Goal: Complete application form

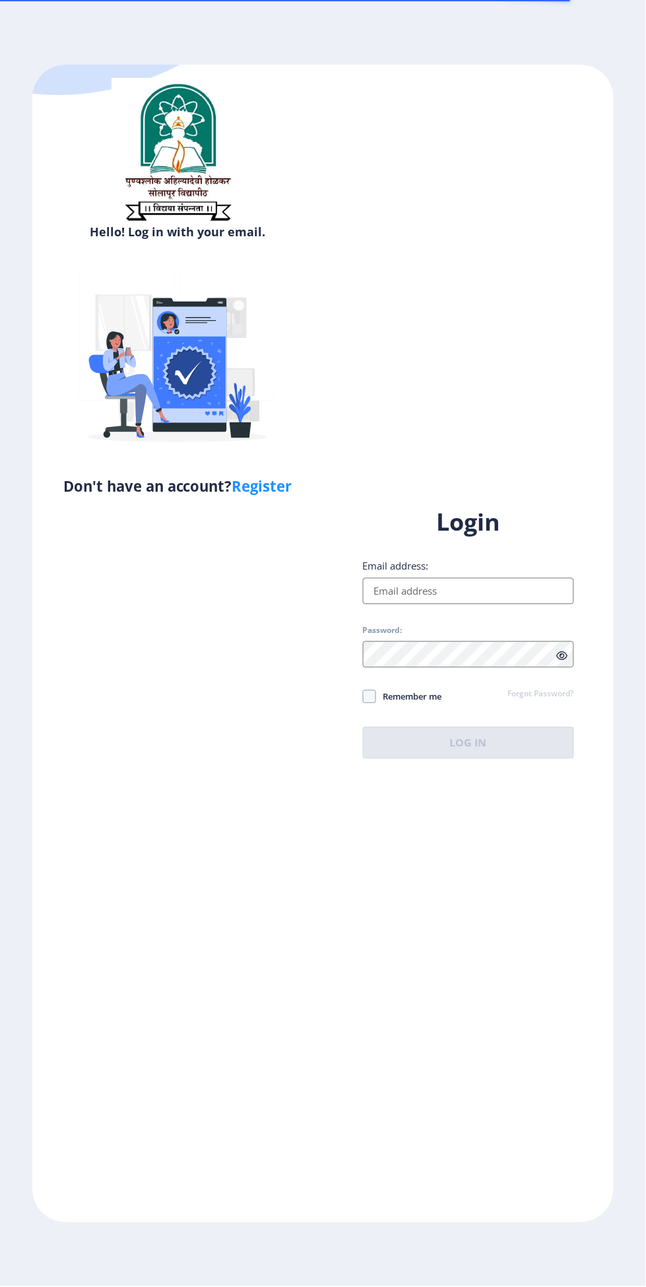
click at [506, 605] on input "Email address:" at bounding box center [469, 591] width 212 height 26
type input "[EMAIL_ADDRESS][DOMAIN_NAME]"
click at [369, 704] on span at bounding box center [369, 696] width 13 height 13
click at [364, 697] on input "Remember me" at bounding box center [363, 696] width 1 height 1
checkbox input "true"
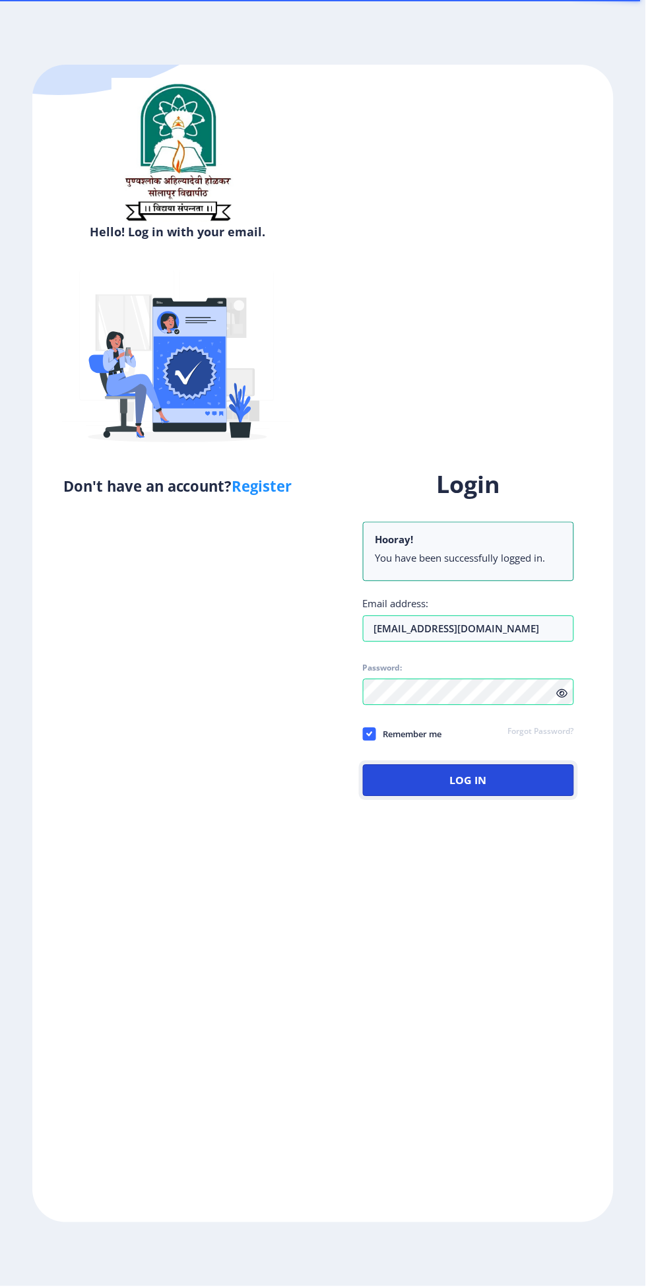
click at [510, 797] on button "Log In" at bounding box center [469, 781] width 212 height 32
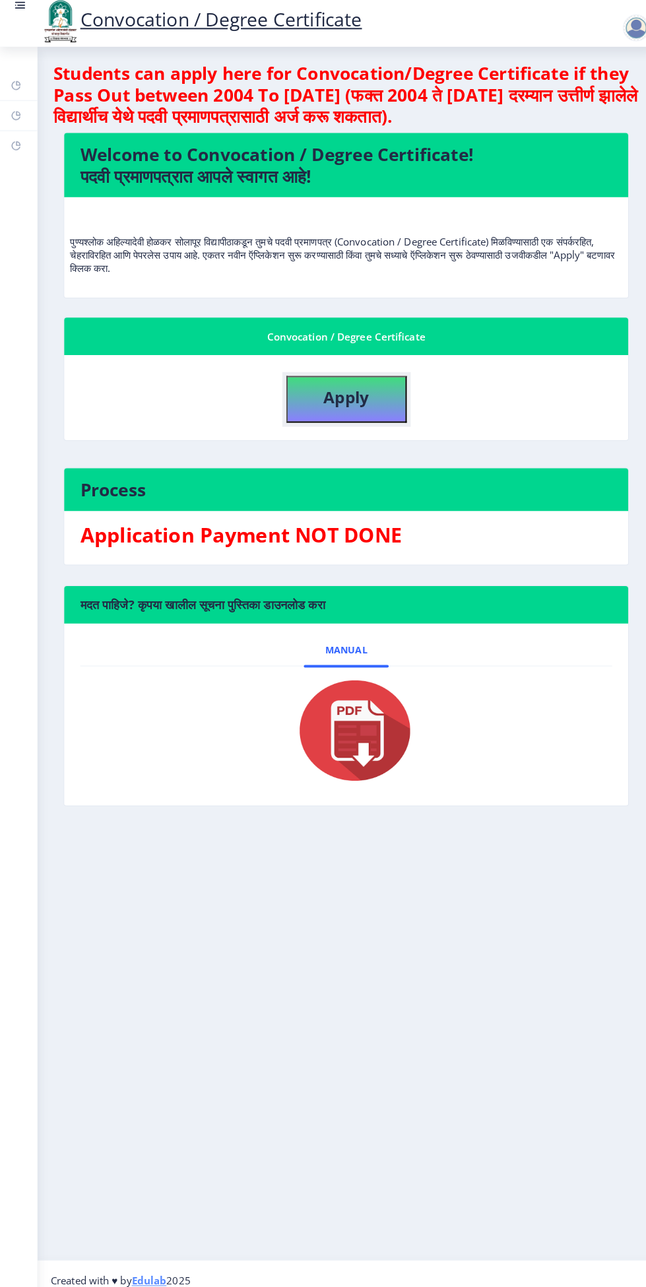
click at [367, 400] on button "Apply" at bounding box center [341, 398] width 119 height 46
select select
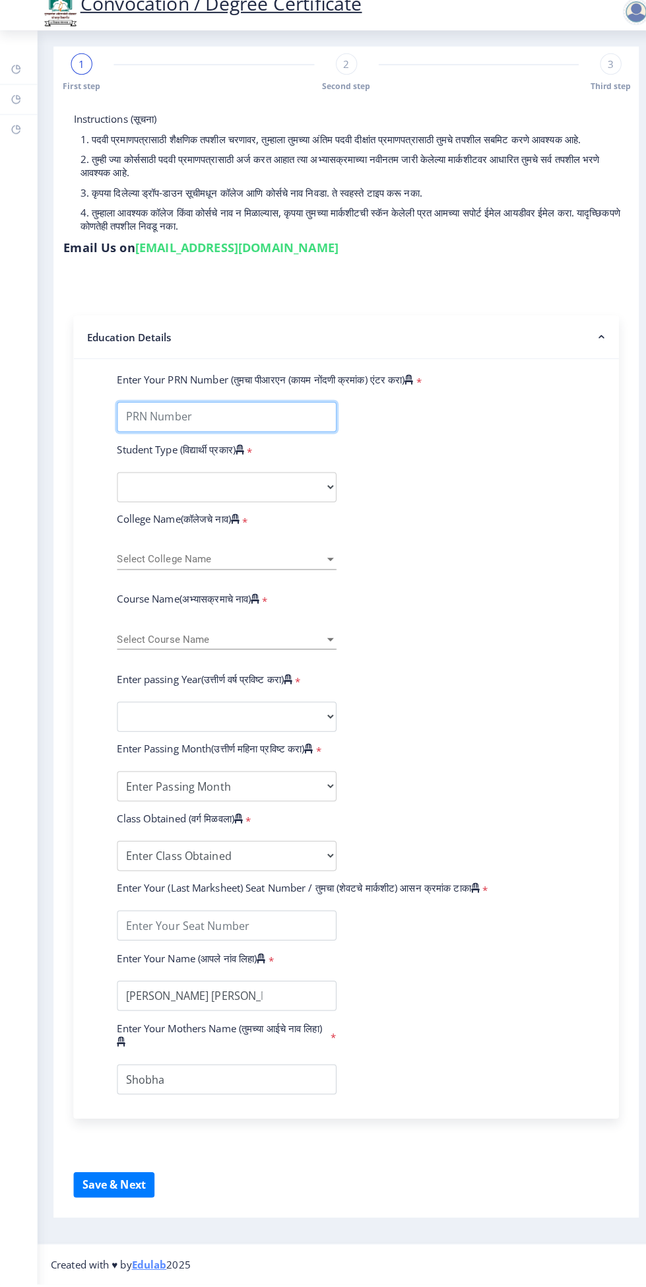
click at [254, 430] on input "Enter Your PRN Number (तुमचा पीआरएन (कायम नोंदणी क्रमांक) एंटर करा)" at bounding box center [224, 431] width 216 height 30
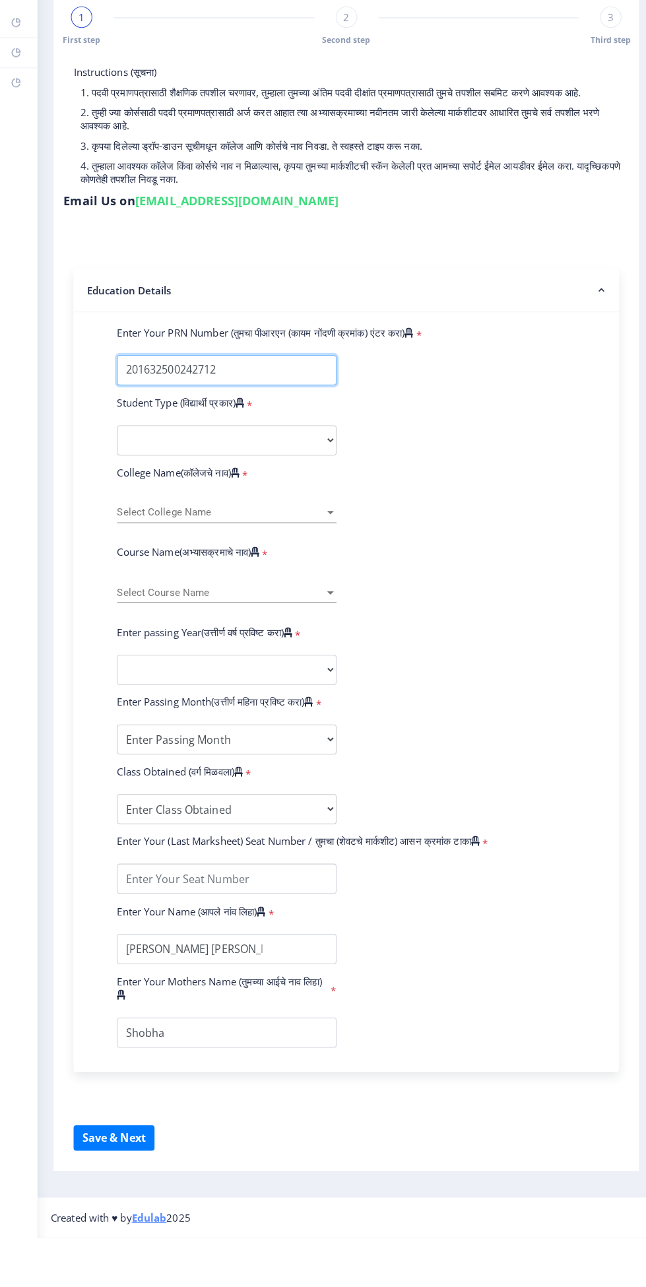
type input "201632500242712"
click at [298, 494] on select "Select Student Type Regular External" at bounding box center [224, 501] width 216 height 30
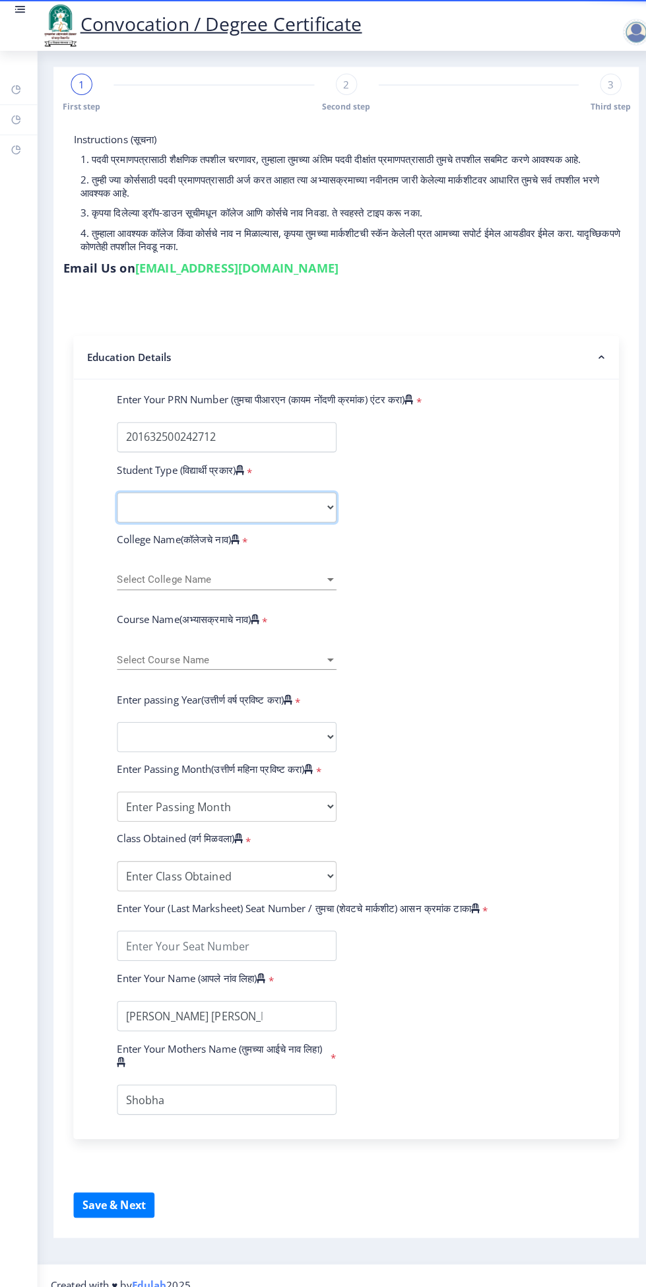
select select "Regular"
click at [287, 571] on span "Select College Name" at bounding box center [218, 571] width 205 height 11
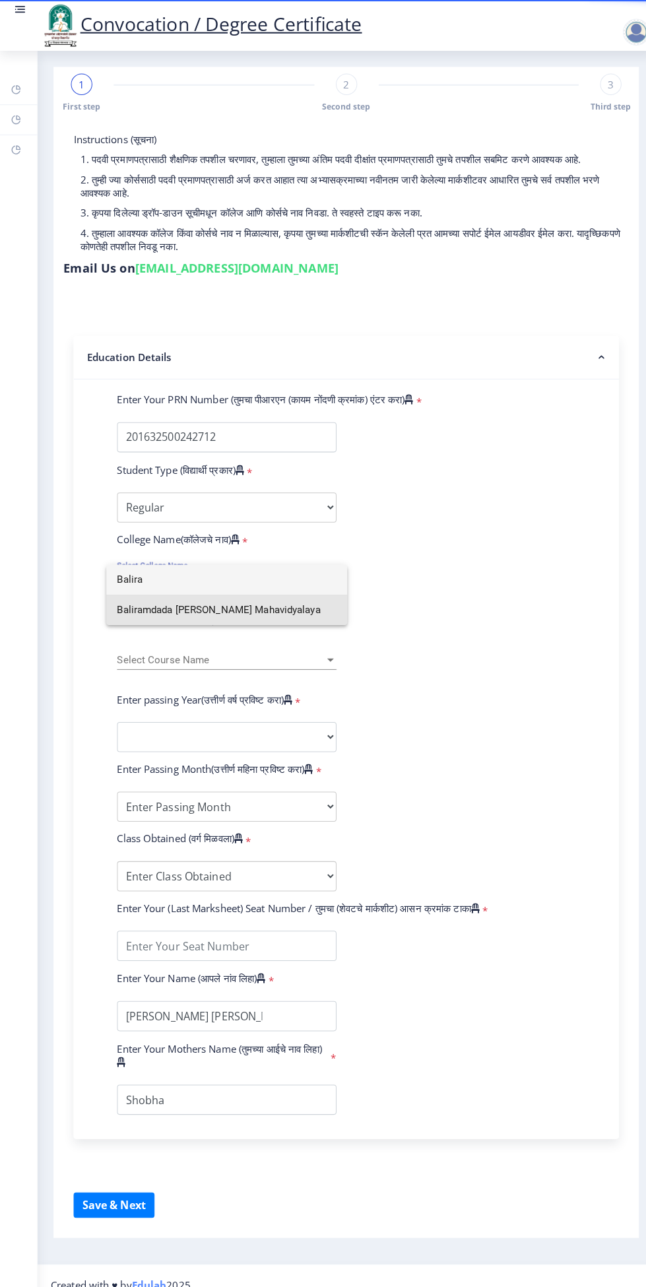
type input "Balira"
click at [303, 613] on span "Baliramdada [PERSON_NAME] Mahavidyalaya" at bounding box center [224, 602] width 216 height 30
click at [275, 649] on span "Select Course Name" at bounding box center [218, 650] width 205 height 11
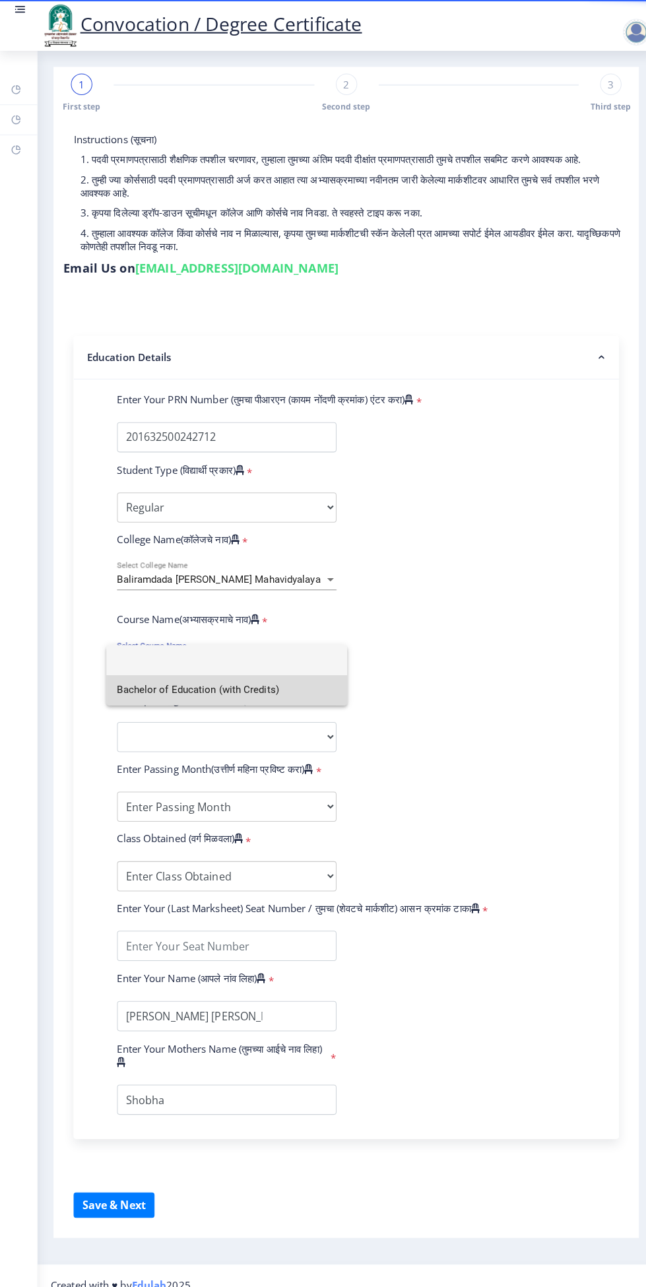
click at [281, 677] on span "Bachelor of Education (with Credits)" at bounding box center [224, 681] width 216 height 30
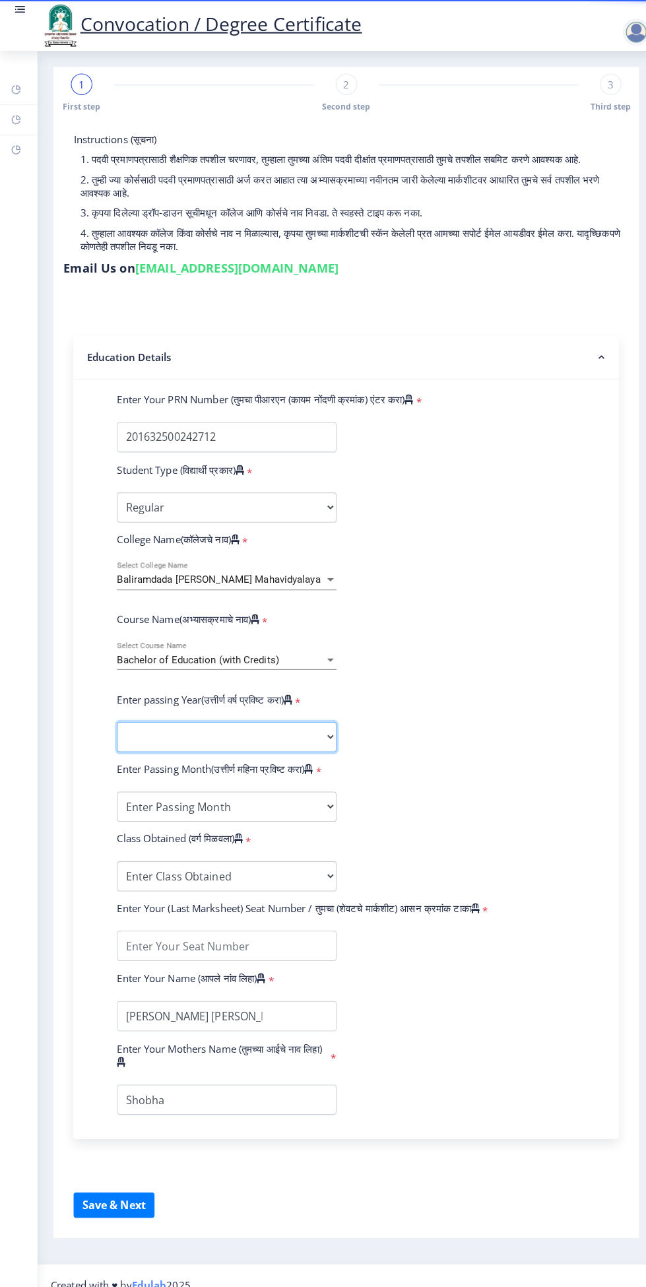
click at [286, 725] on select "2025 2024 2023 2022 2021 2020 2019 2018 2017 2016 2015 2014 2013 2012 2011 2010…" at bounding box center [224, 727] width 216 height 30
select select "2023"
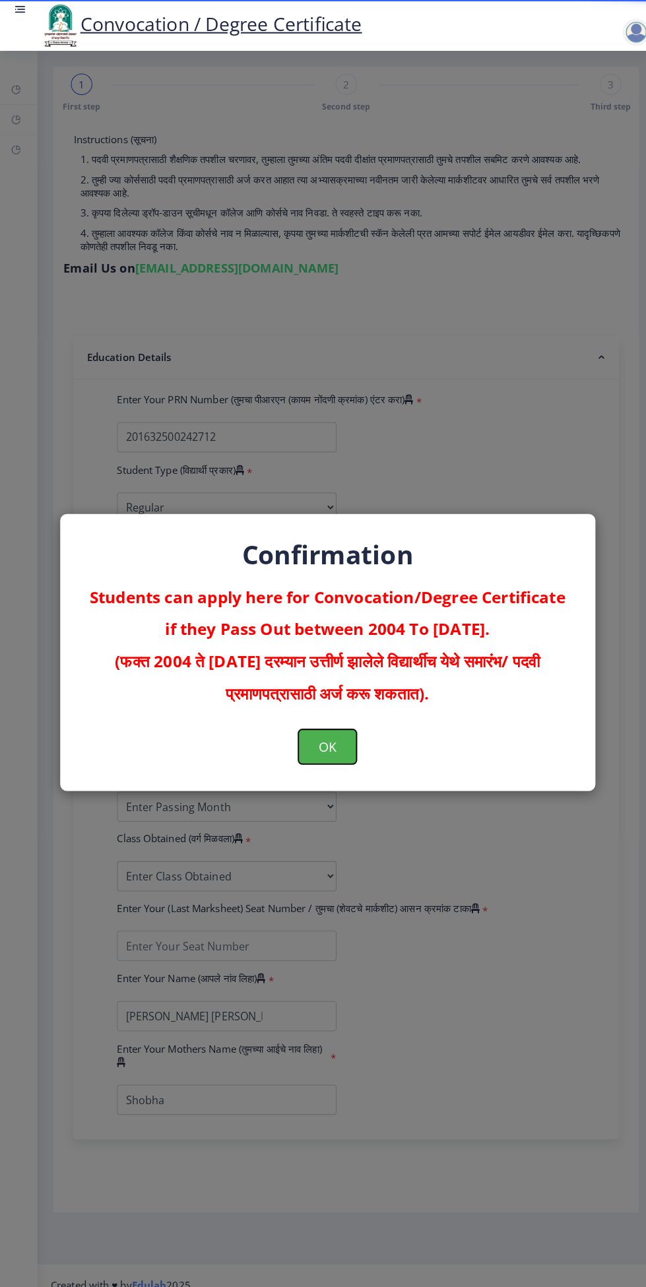
click at [326, 754] on button "OK" at bounding box center [322, 736] width 57 height 34
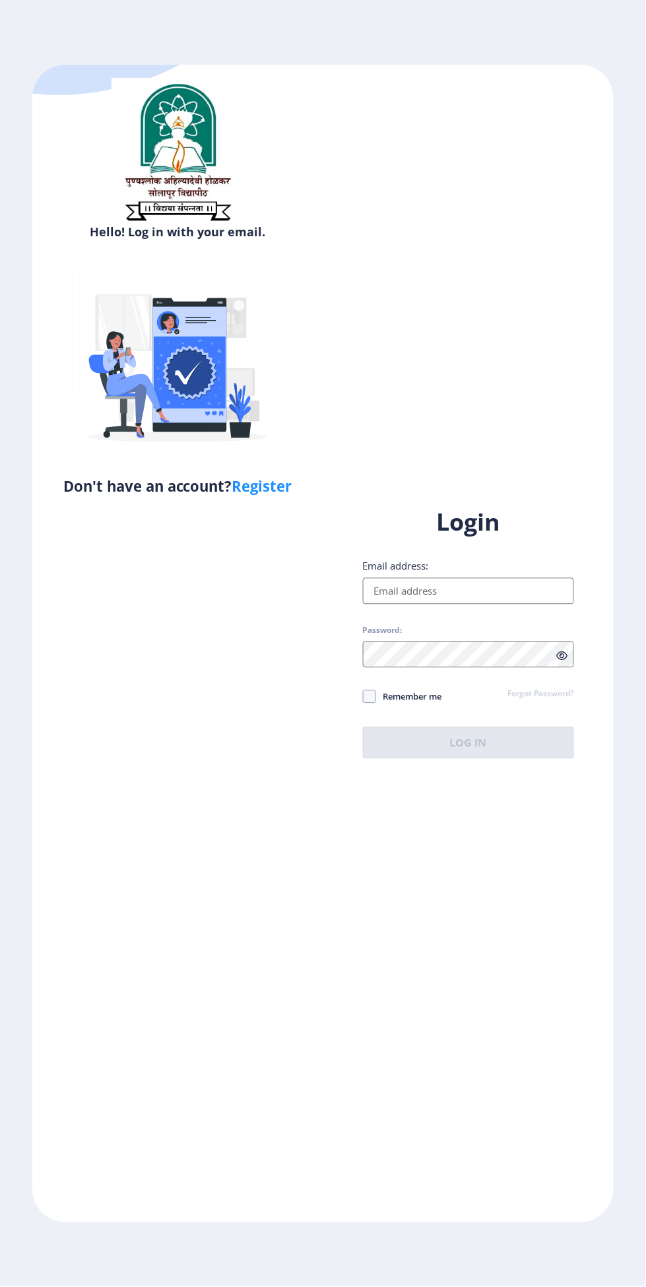
click at [515, 605] on input "Email address:" at bounding box center [469, 591] width 212 height 26
type input "[EMAIL_ADDRESS][DOMAIN_NAME]"
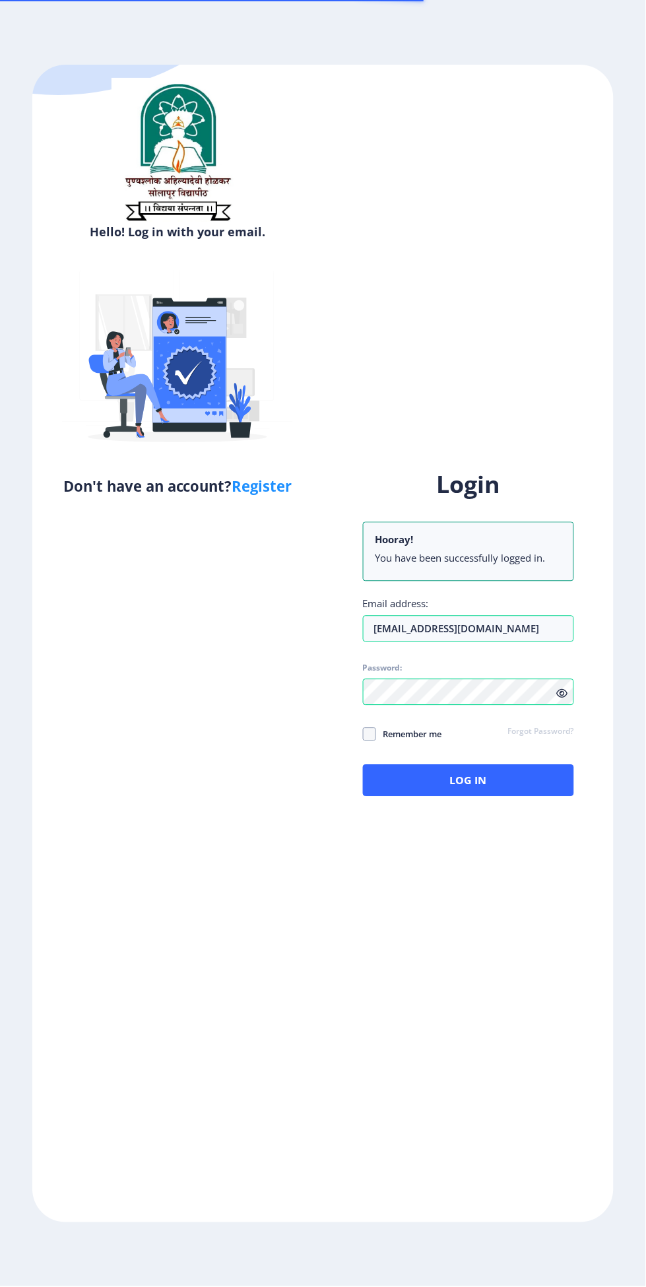
click at [370, 741] on span at bounding box center [369, 734] width 13 height 13
click at [364, 735] on input "Remember me" at bounding box center [363, 734] width 1 height 1
checkbox input "true"
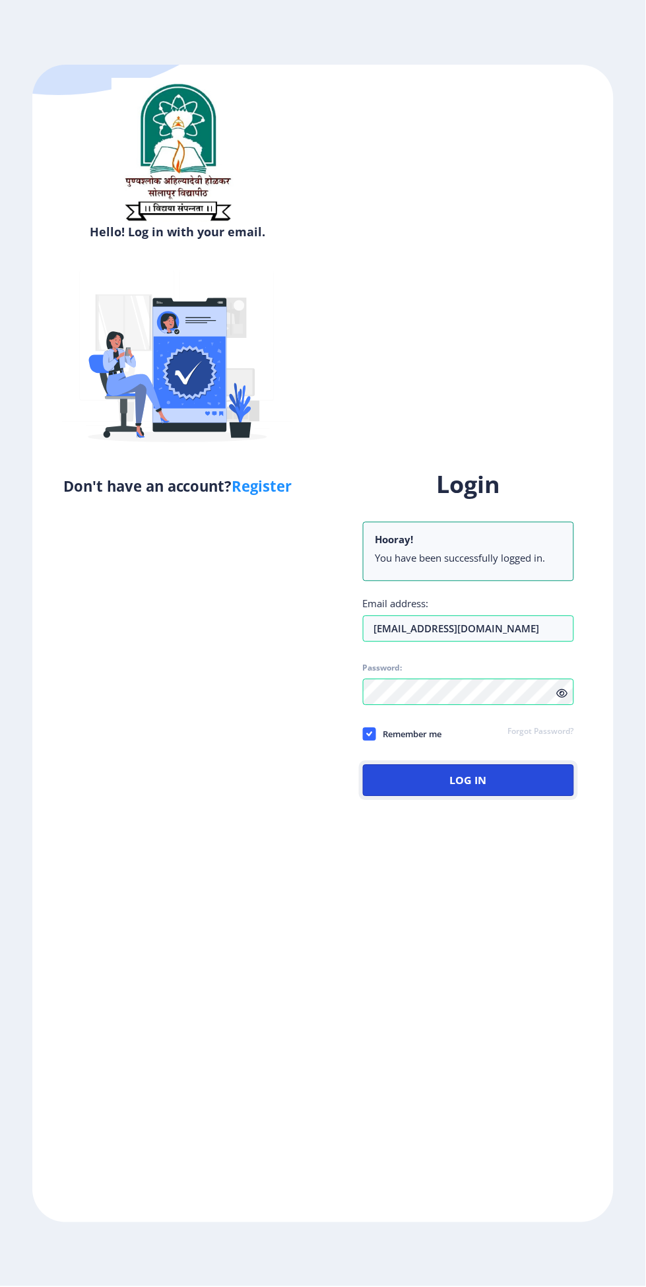
click at [523, 797] on button "Log In" at bounding box center [469, 781] width 212 height 32
click at [517, 797] on button "Log In" at bounding box center [469, 781] width 212 height 32
click at [502, 797] on button "Log In" at bounding box center [469, 781] width 212 height 32
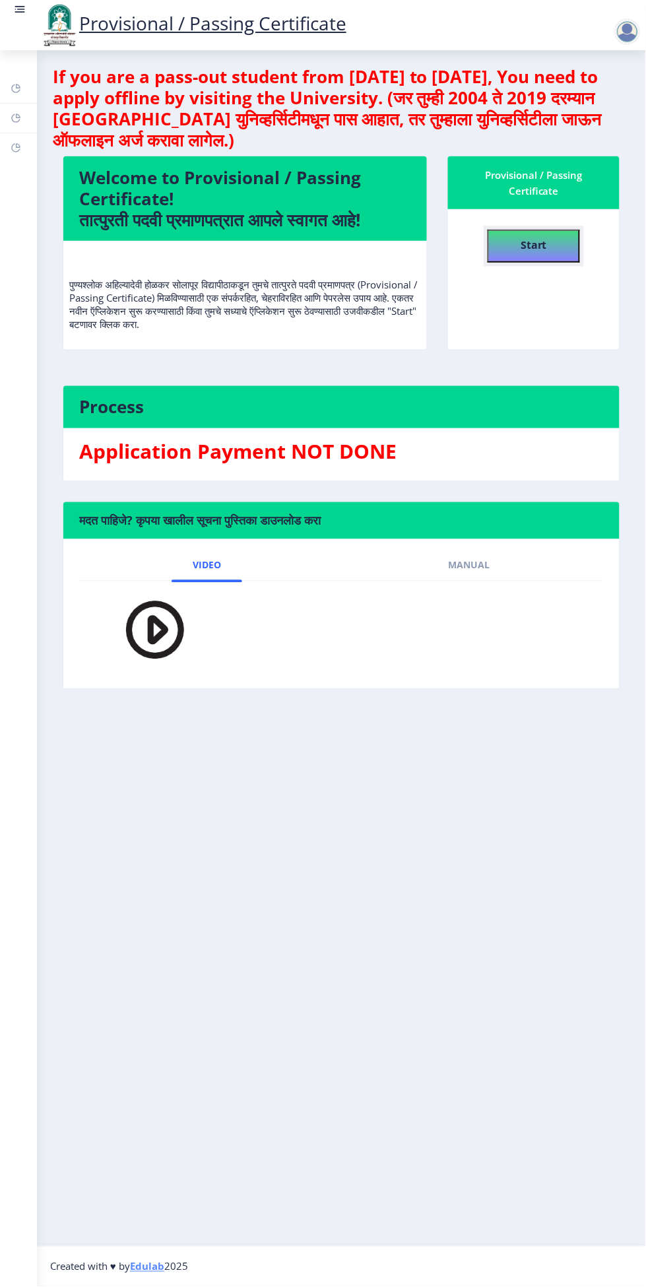
click at [535, 242] on b "Start" at bounding box center [534, 245] width 26 height 15
select select
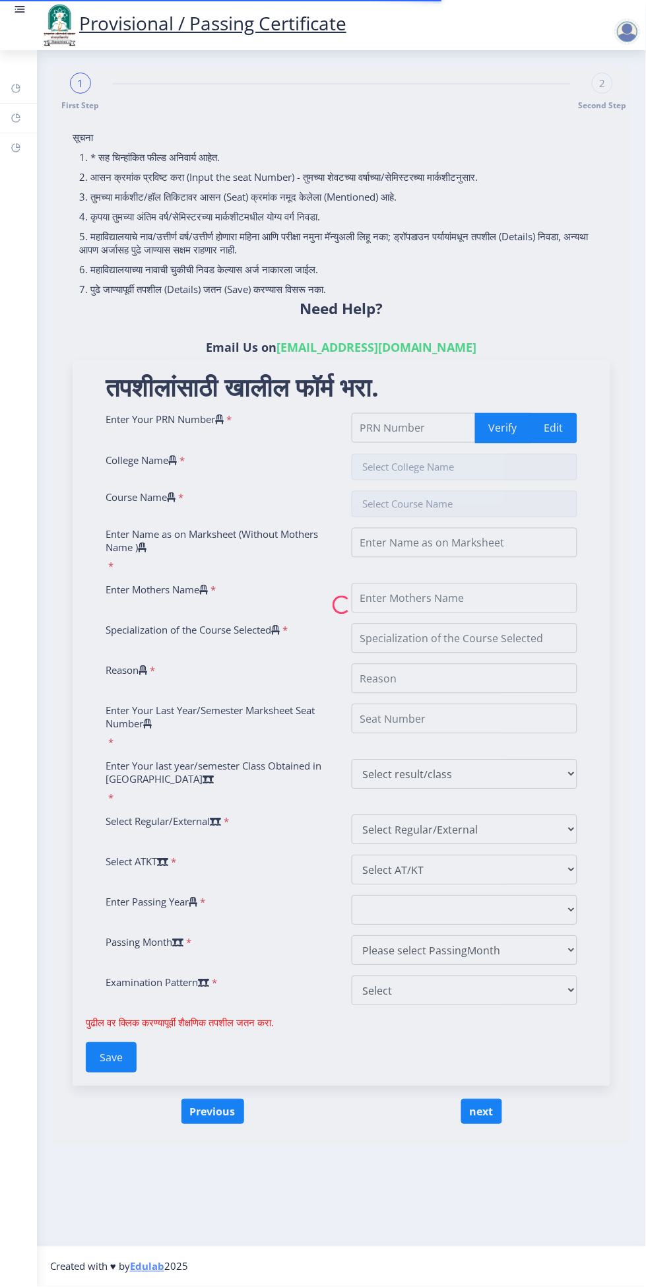
click at [393, 434] on nb-spinner at bounding box center [342, 605] width 578 height 1078
click at [394, 434] on nb-spinner at bounding box center [342, 605] width 578 height 1078
click at [379, 431] on nb-spinner at bounding box center [342, 605] width 578 height 1078
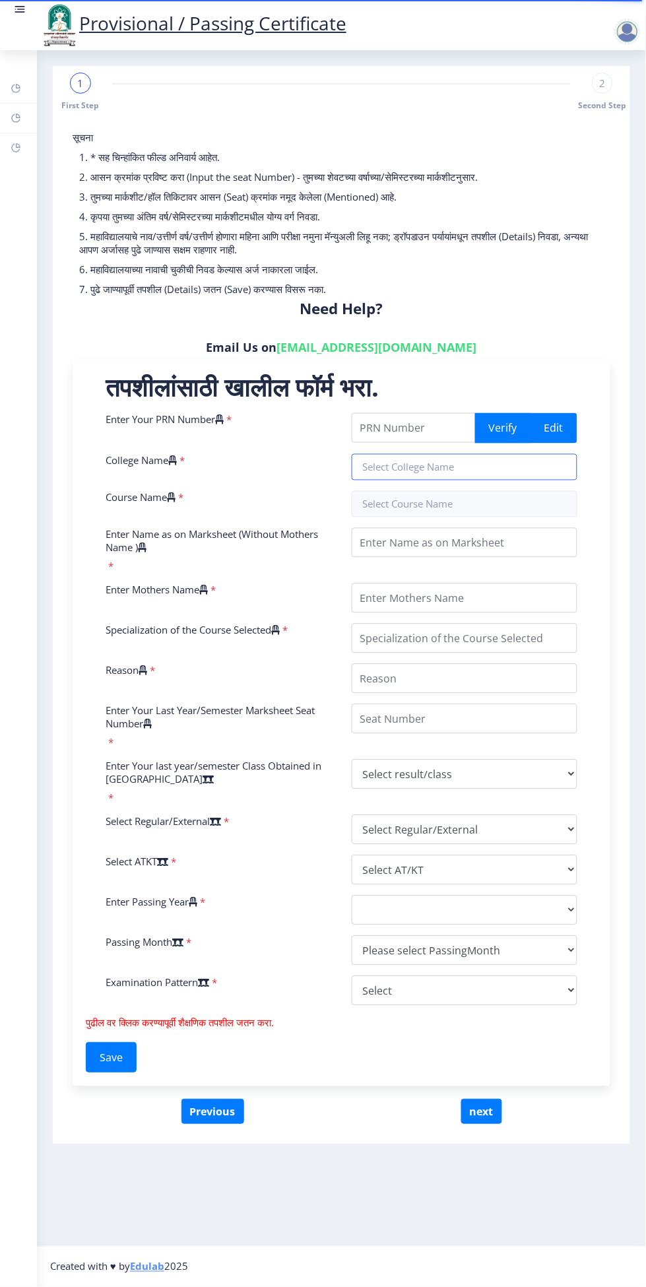
click at [414, 464] on input "text" at bounding box center [465, 467] width 226 height 26
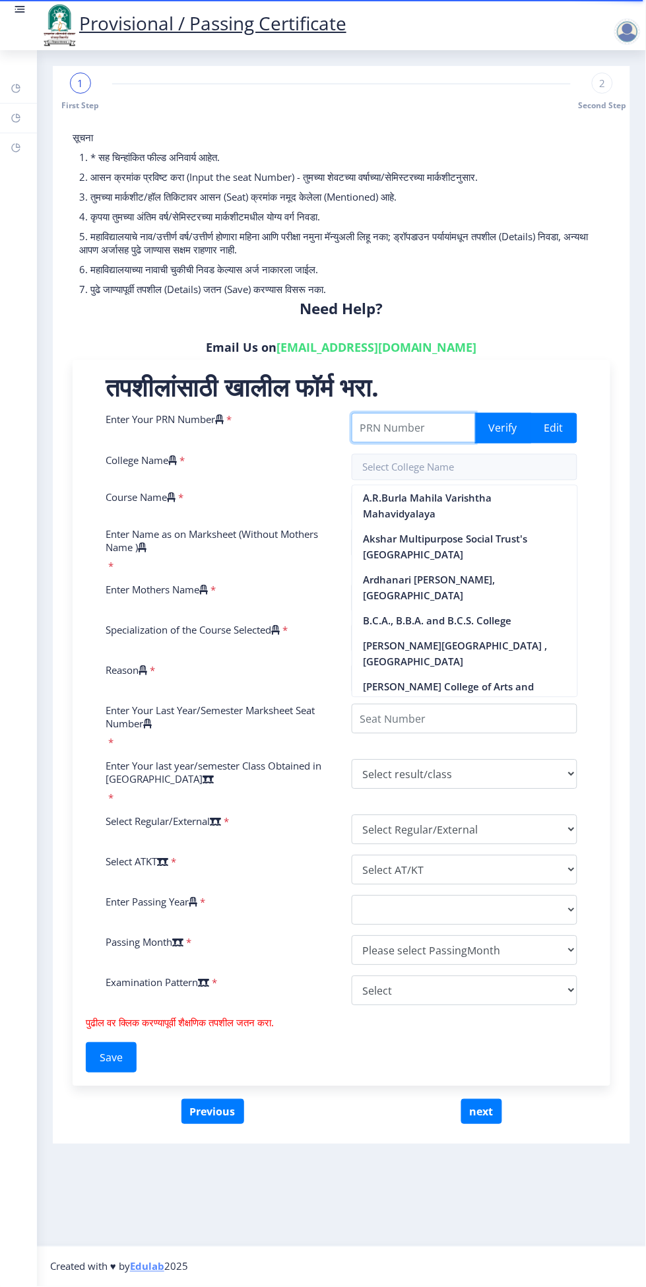
click at [414, 428] on input "Enter Your PRN Number" at bounding box center [414, 428] width 125 height 30
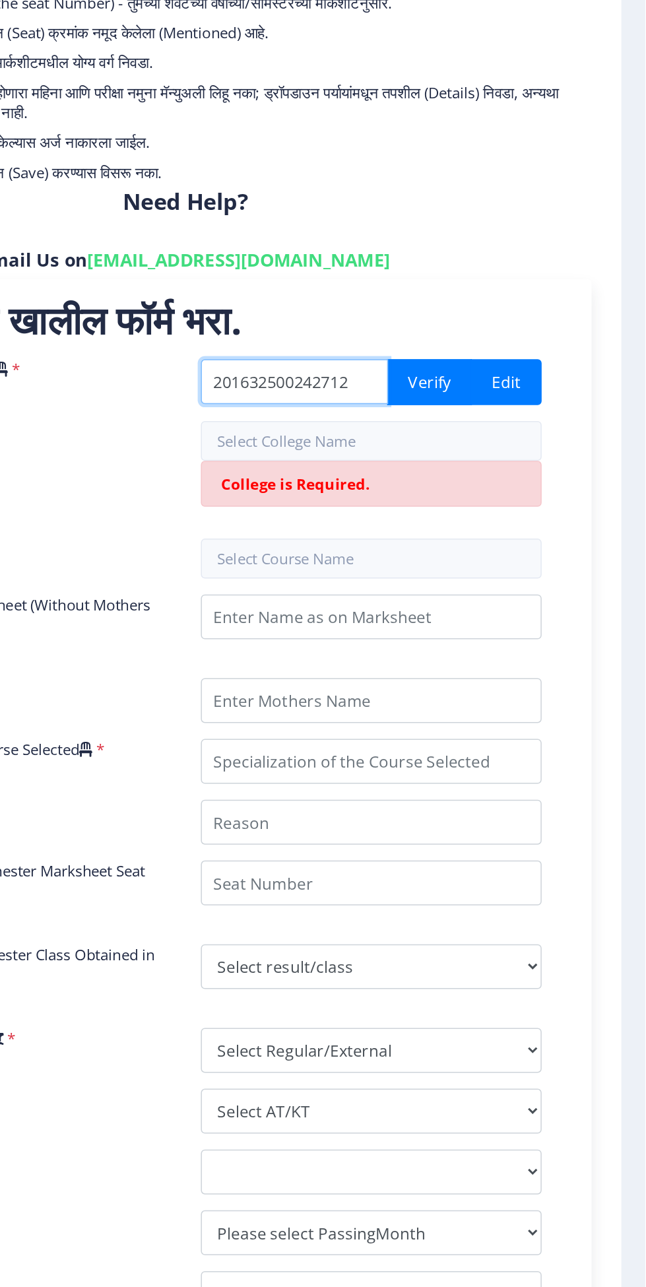
click at [381, 434] on input "201632500242712" at bounding box center [414, 428] width 125 height 30
type input "2016032500242712"
click at [510, 434] on button "Verify" at bounding box center [503, 428] width 56 height 30
click at [436, 474] on input "text" at bounding box center [465, 467] width 226 height 26
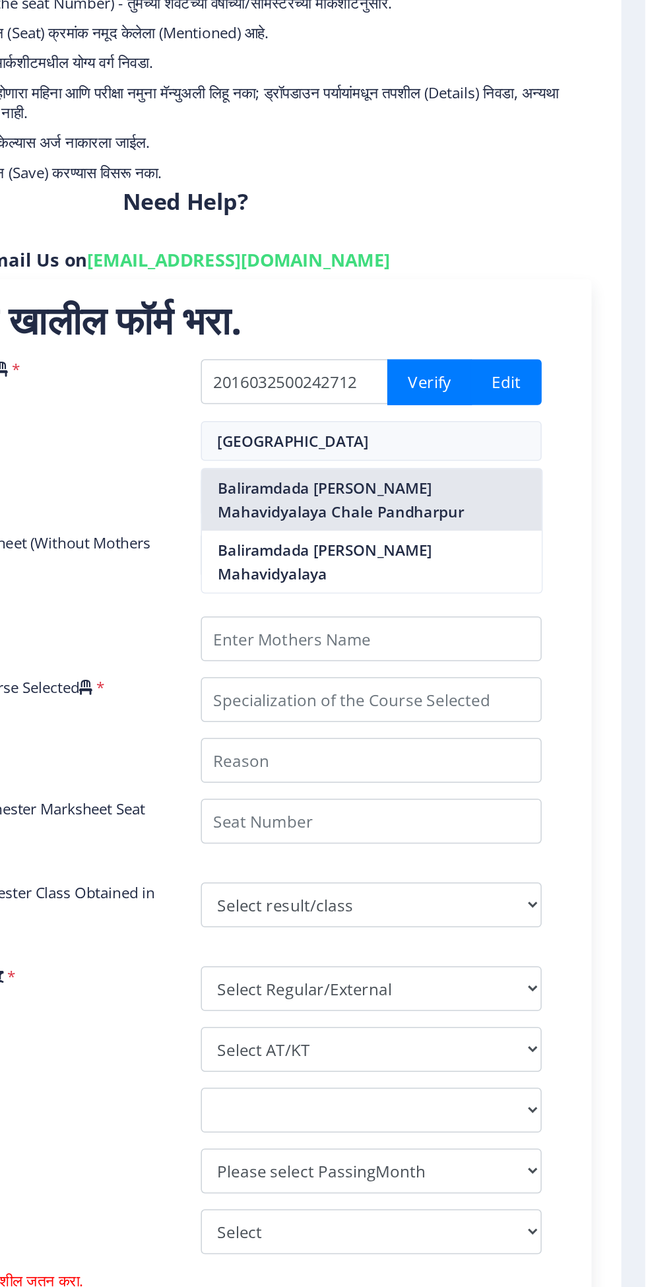
click at [519, 502] on nb-option "Baliramdada Bansode Shikshanshastra Mahavidyalaya Chale Pandharpur" at bounding box center [464, 506] width 225 height 41
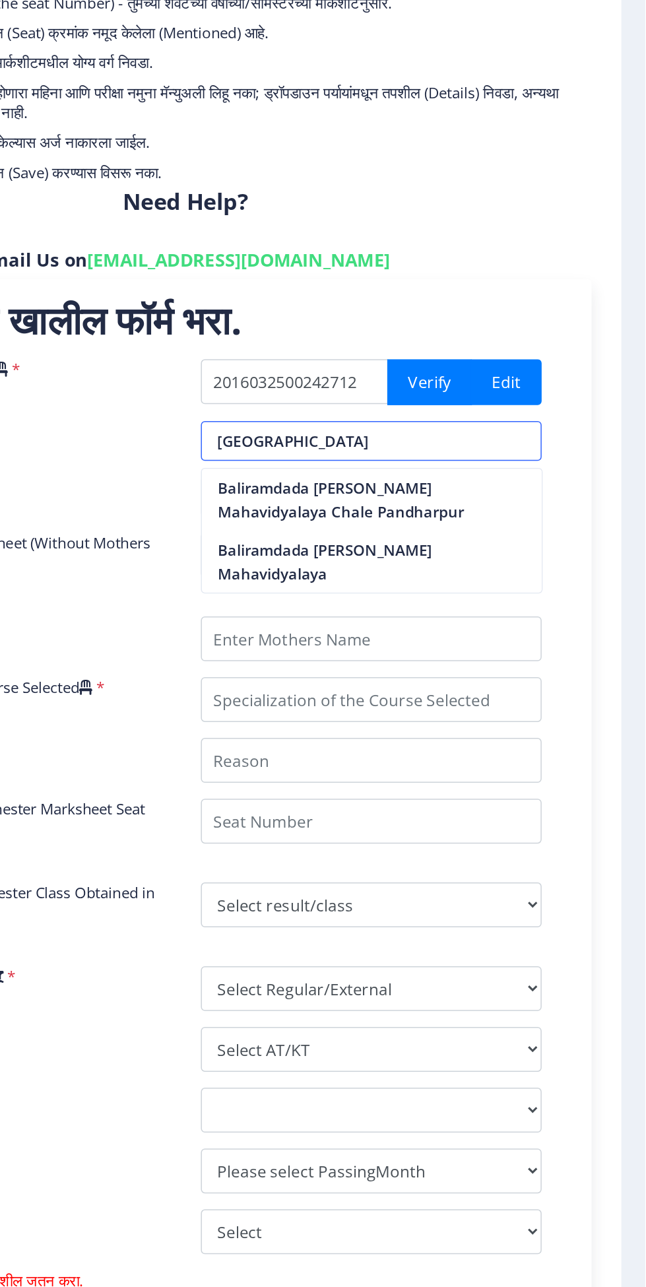
type input "Baliramdada Bansode Shikshanshastra Mahavidyalaya Chale Pandharpur"
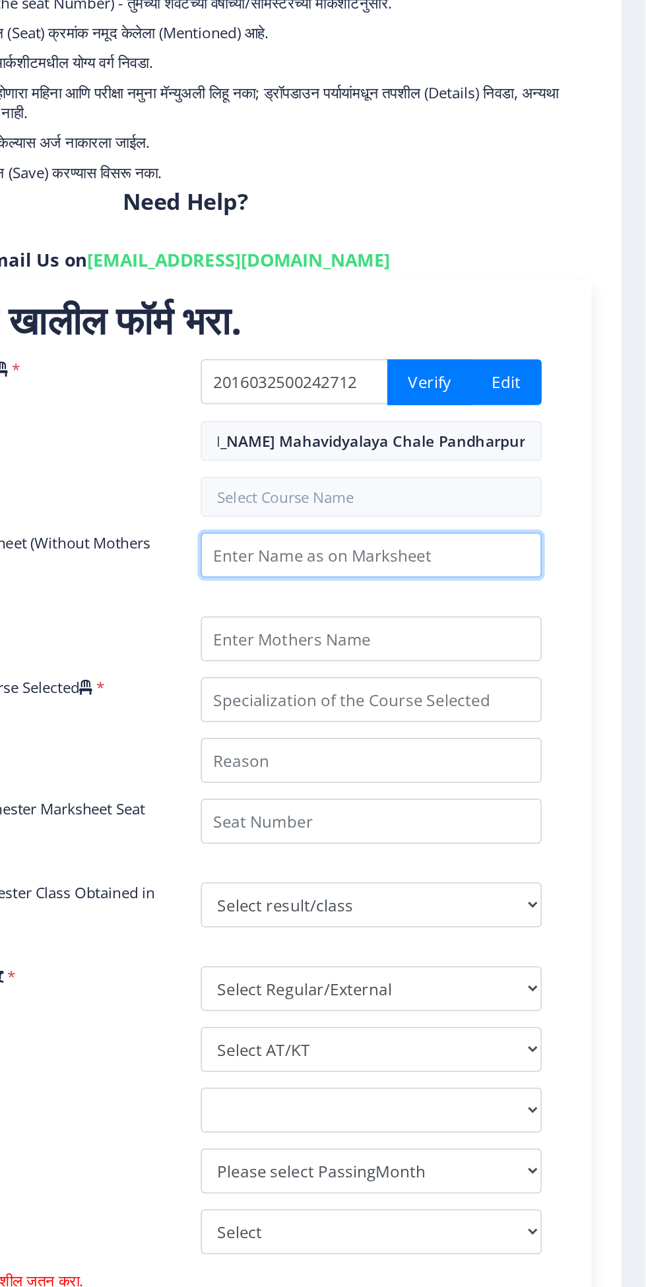
click at [484, 546] on input "Enter Name as on Marksheet (Without Mothers Name )" at bounding box center [465, 543] width 226 height 30
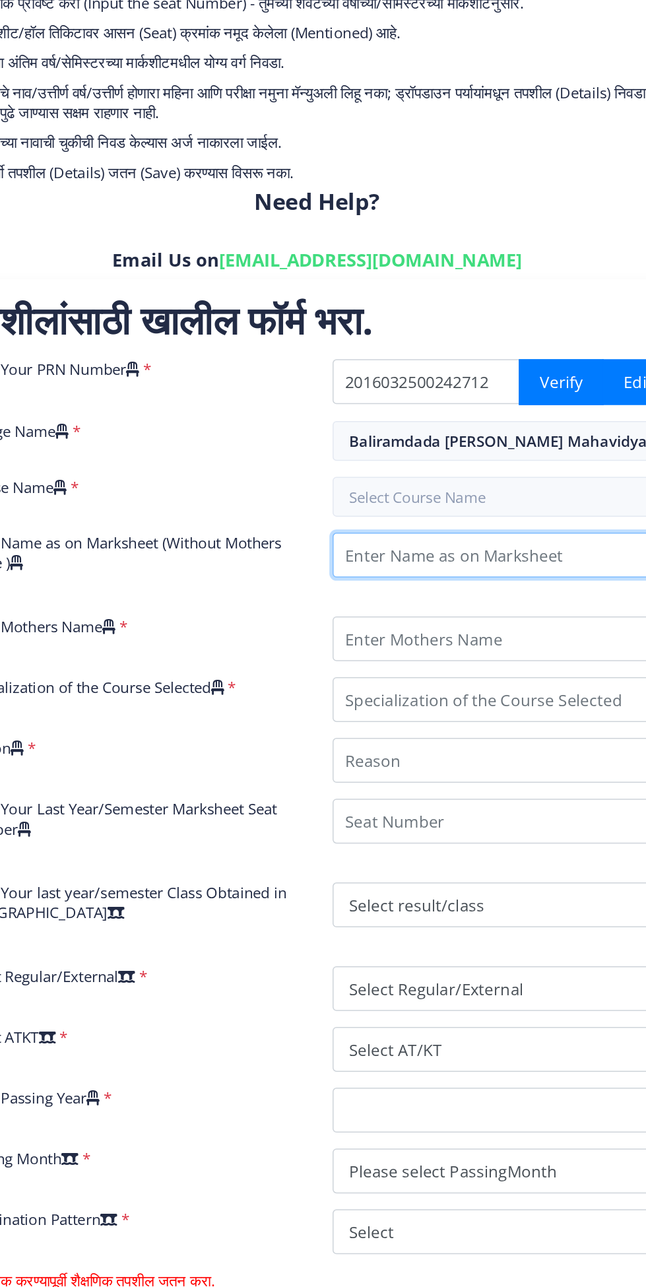
type input "Masks Pradip Vijay"
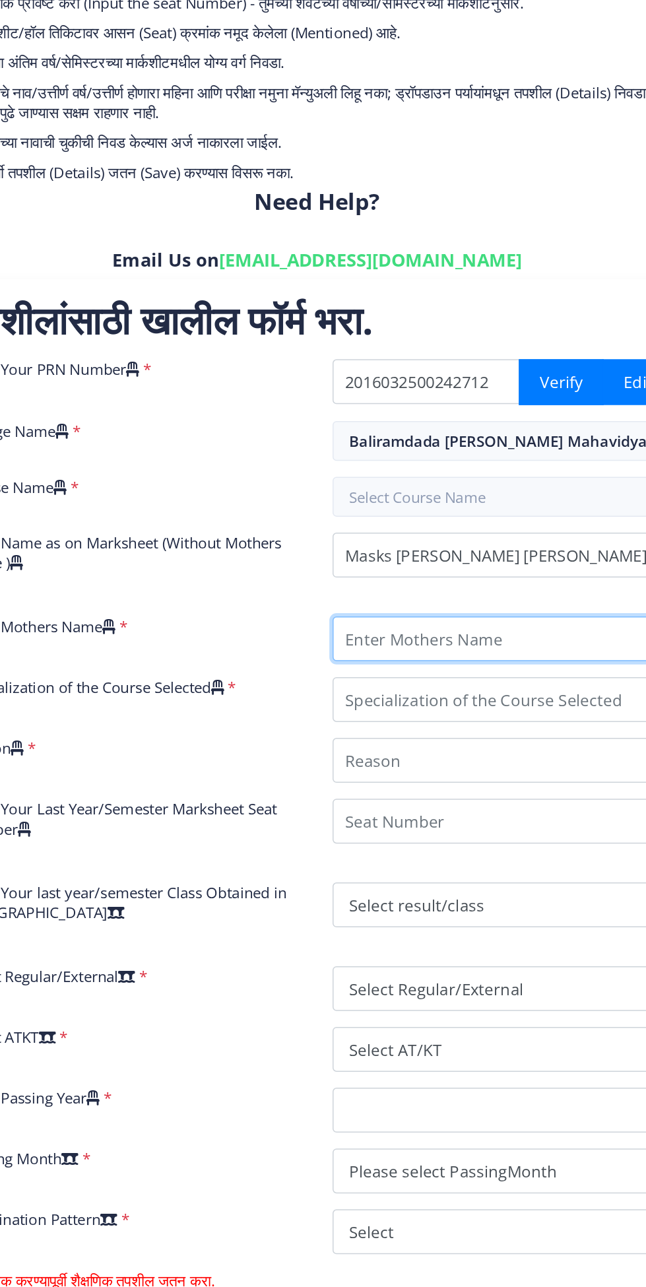
click at [479, 602] on input "Enter Mothers Name" at bounding box center [465, 598] width 226 height 30
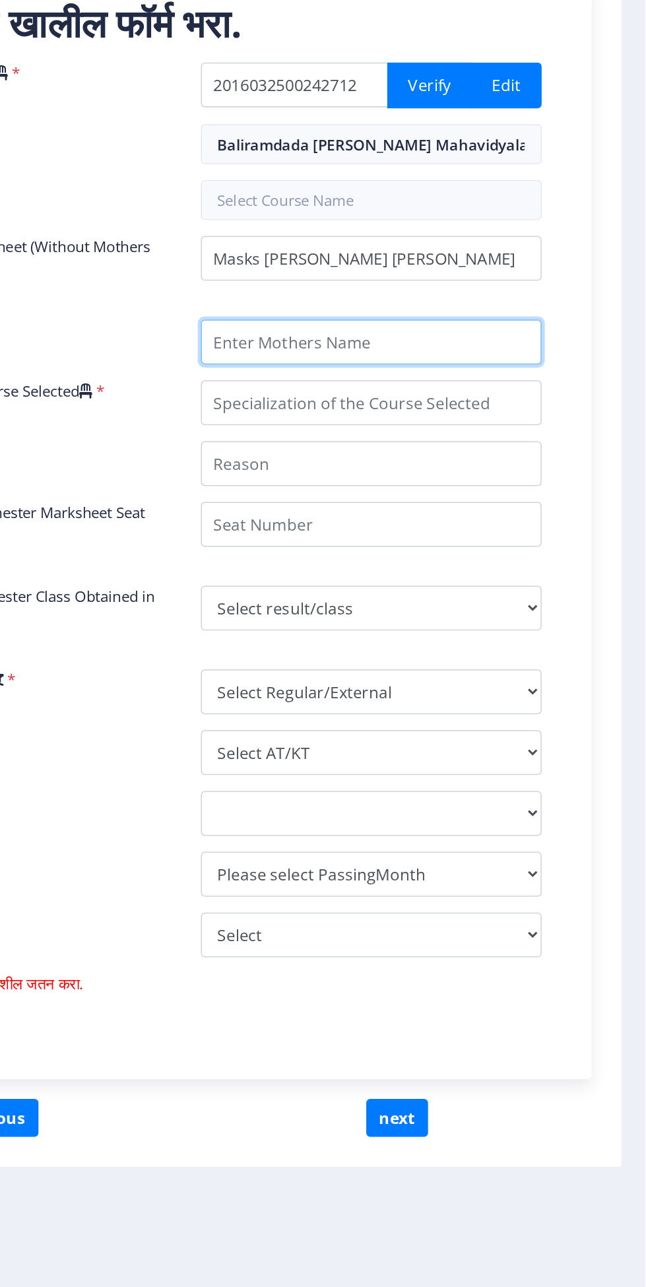
type input "Shobha"
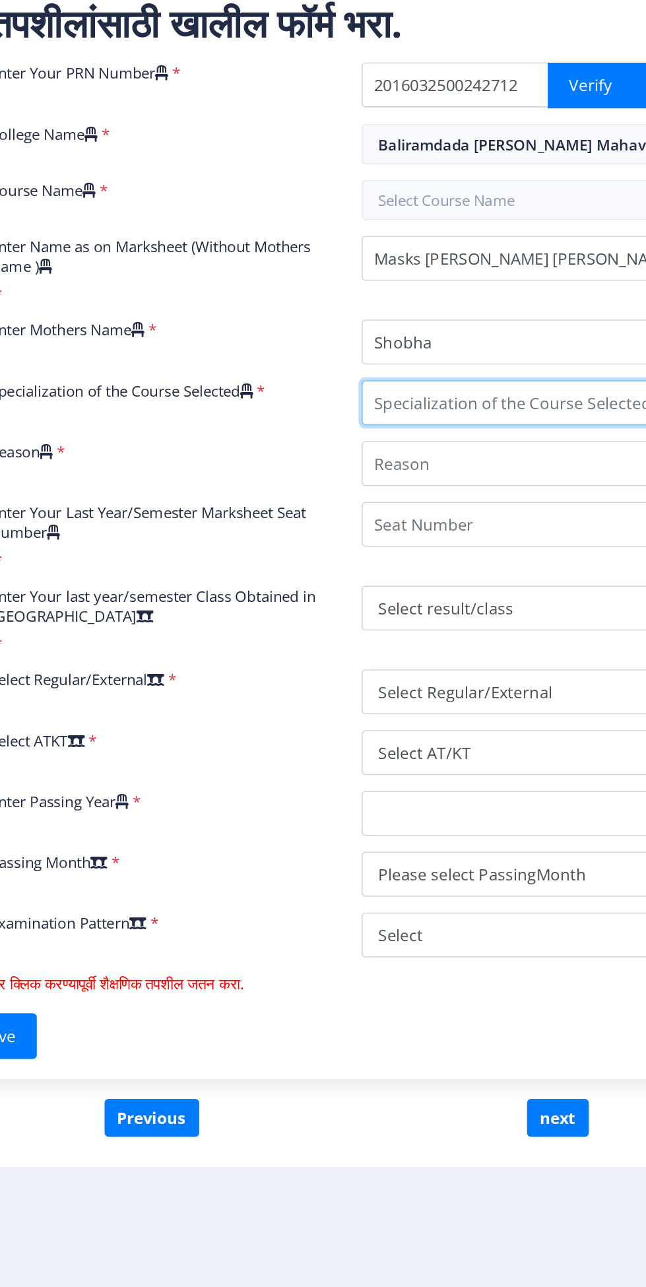
click at [495, 636] on input "Specialization of the Course Selected" at bounding box center [465, 639] width 226 height 30
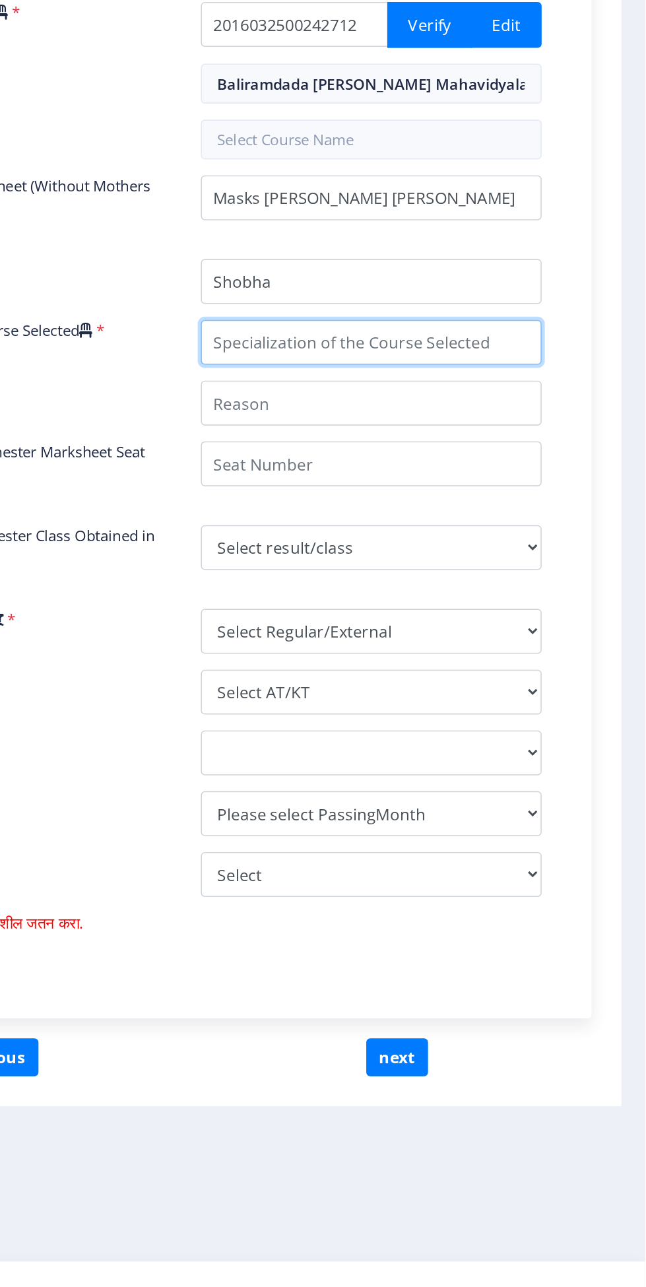
type input "Mathematics"
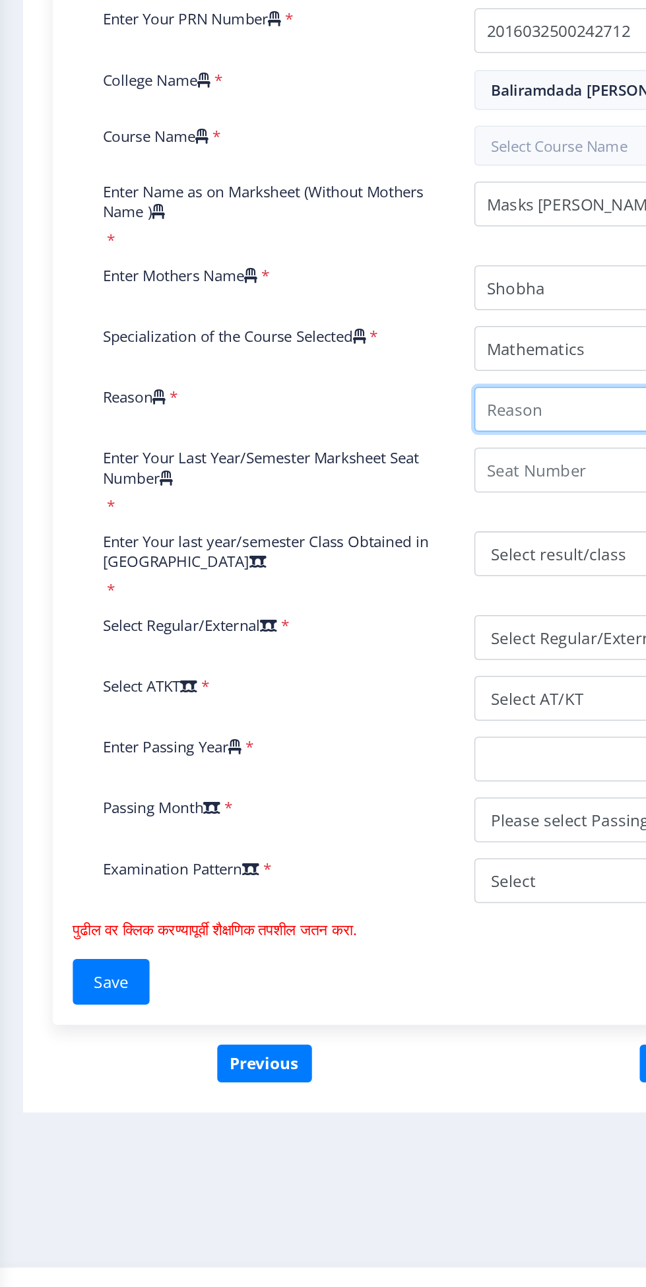
click at [401, 673] on input "Reason" at bounding box center [465, 679] width 226 height 30
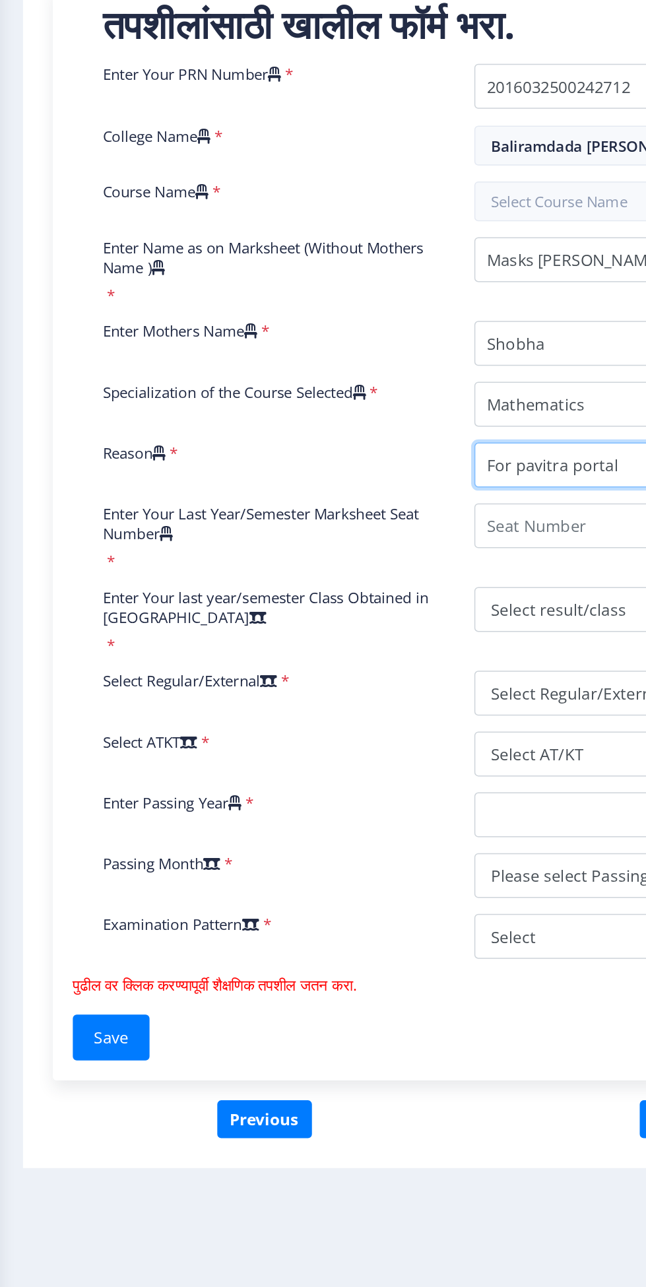
type input "For pavitra portal"
